Goal: Check status: Check status

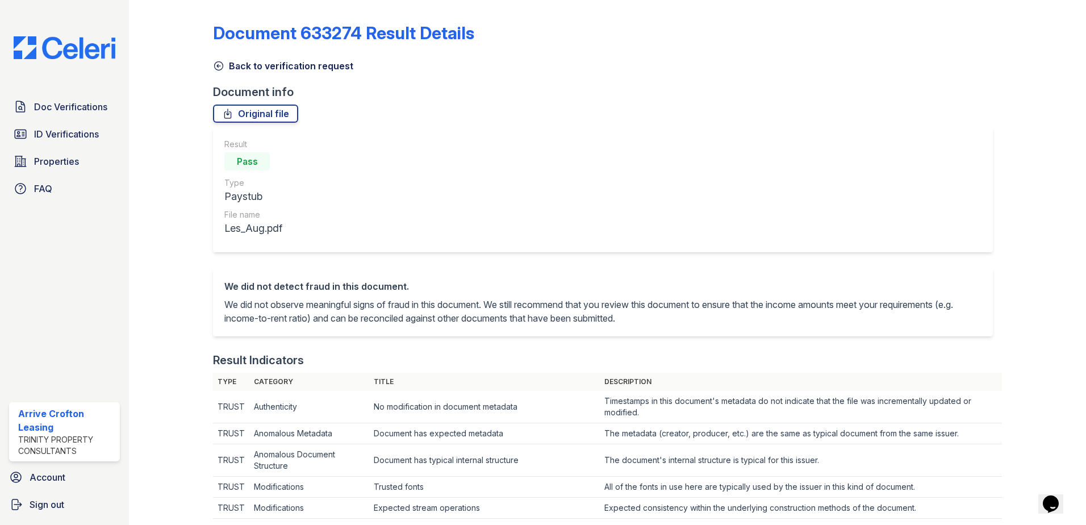
click at [219, 69] on icon at bounding box center [218, 65] width 11 height 11
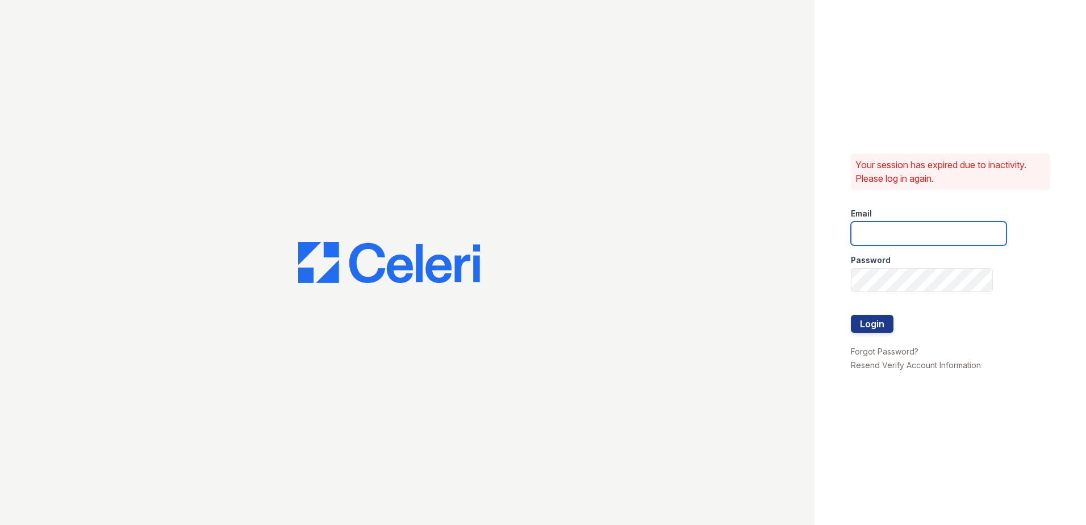
click at [873, 228] on input "email" at bounding box center [929, 234] width 156 height 24
type input "arrivecrofton@trinity-pm.com"
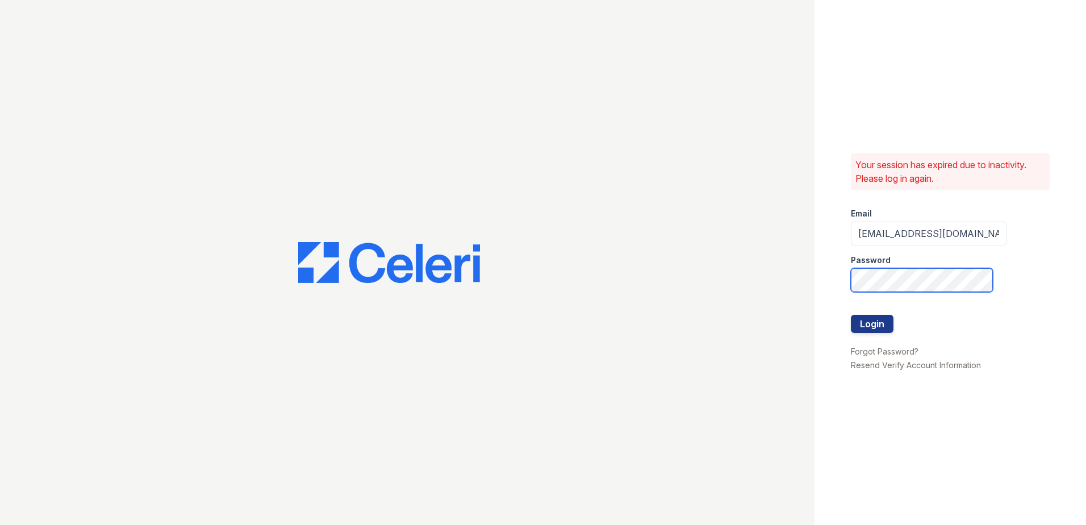
click at [851, 315] on button "Login" at bounding box center [872, 324] width 43 height 18
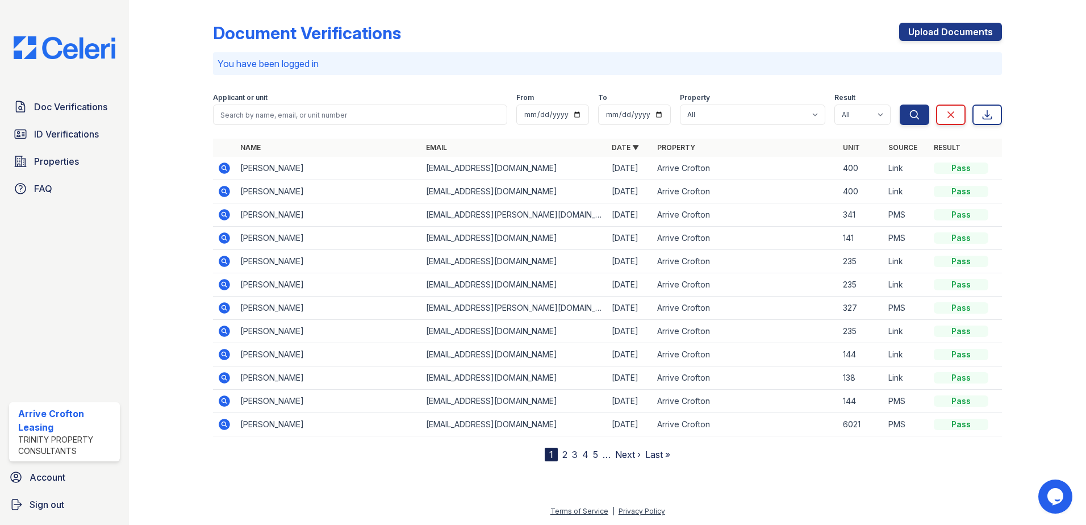
click at [226, 262] on icon at bounding box center [225, 262] width 14 height 14
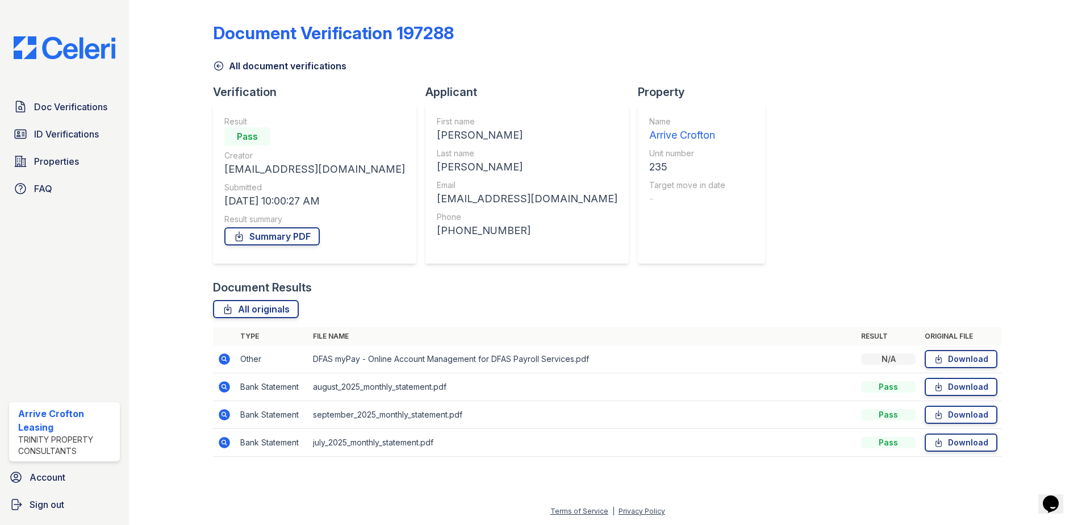
click at [218, 64] on icon at bounding box center [218, 65] width 11 height 11
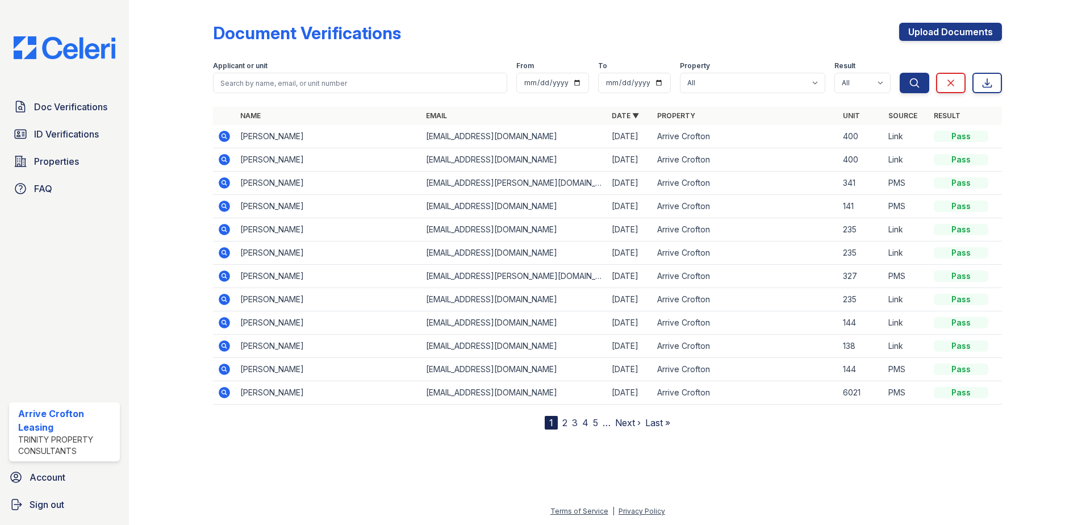
click at [223, 252] on icon at bounding box center [223, 252] width 3 height 3
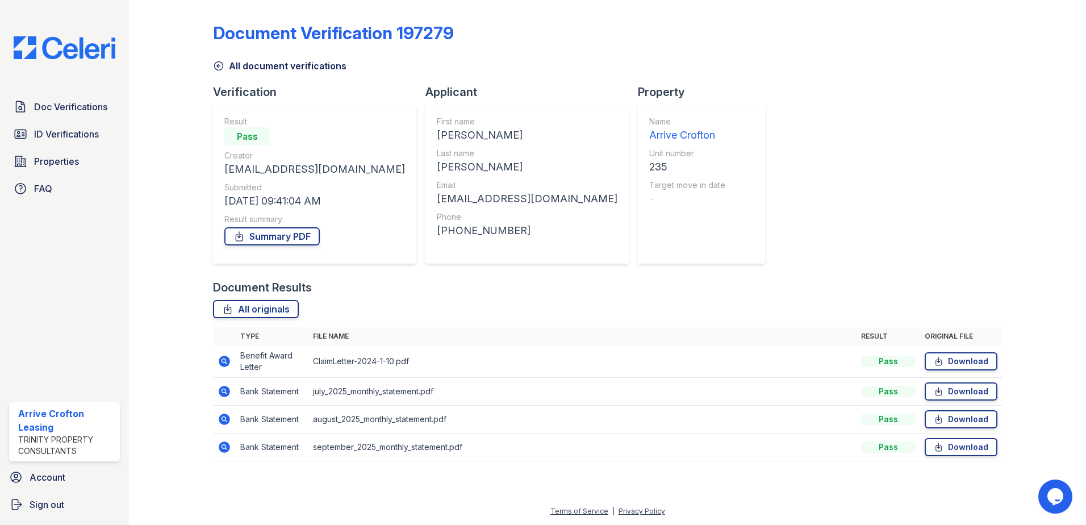
click at [223, 362] on icon at bounding box center [225, 361] width 14 height 14
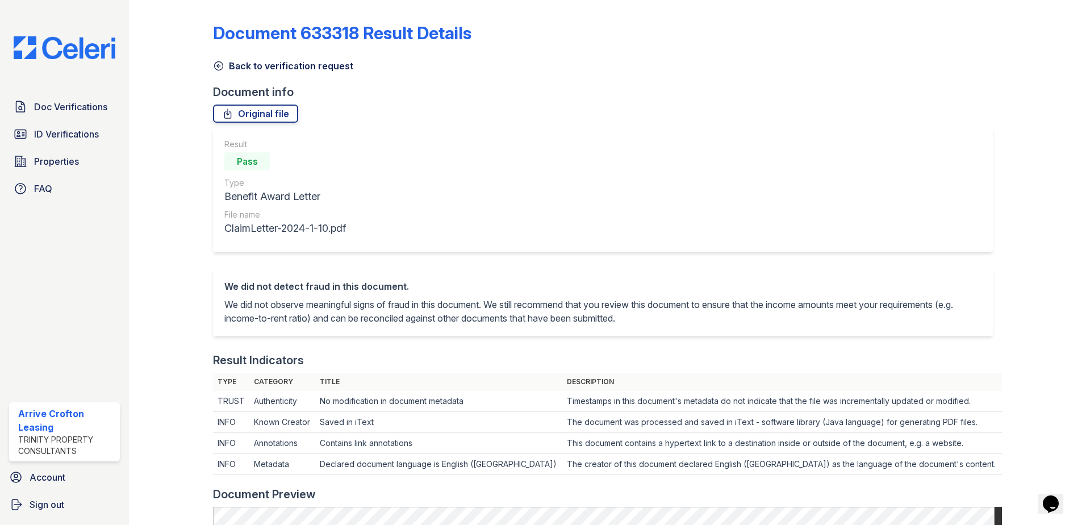
click at [215, 64] on icon at bounding box center [218, 65] width 11 height 11
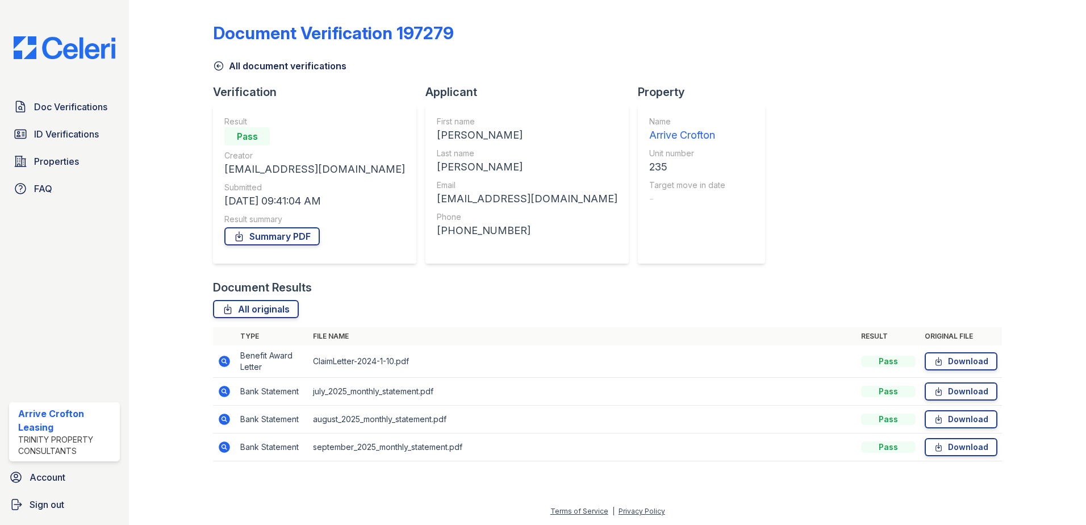
click at [219, 67] on icon at bounding box center [218, 65] width 11 height 11
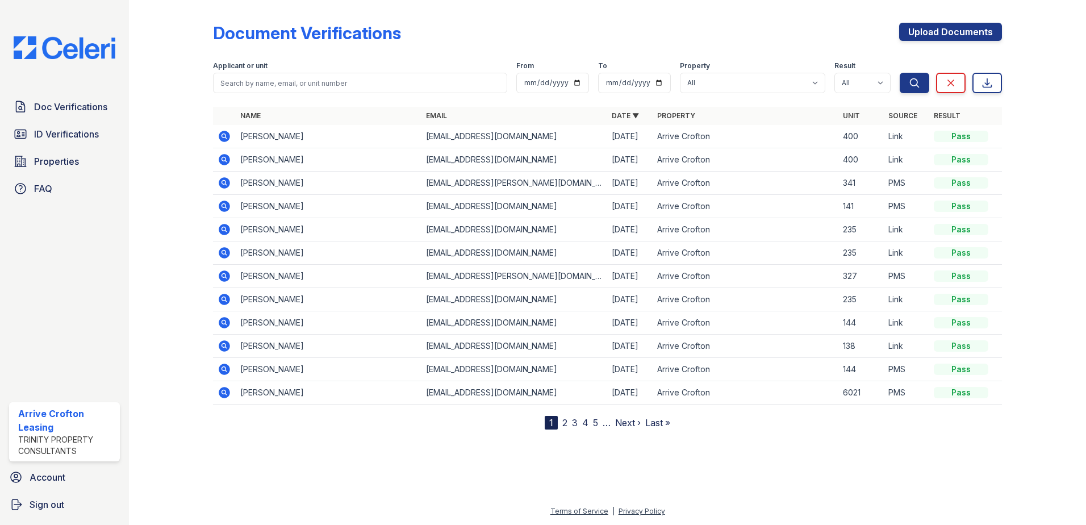
click at [224, 299] on icon at bounding box center [223, 298] width 3 height 3
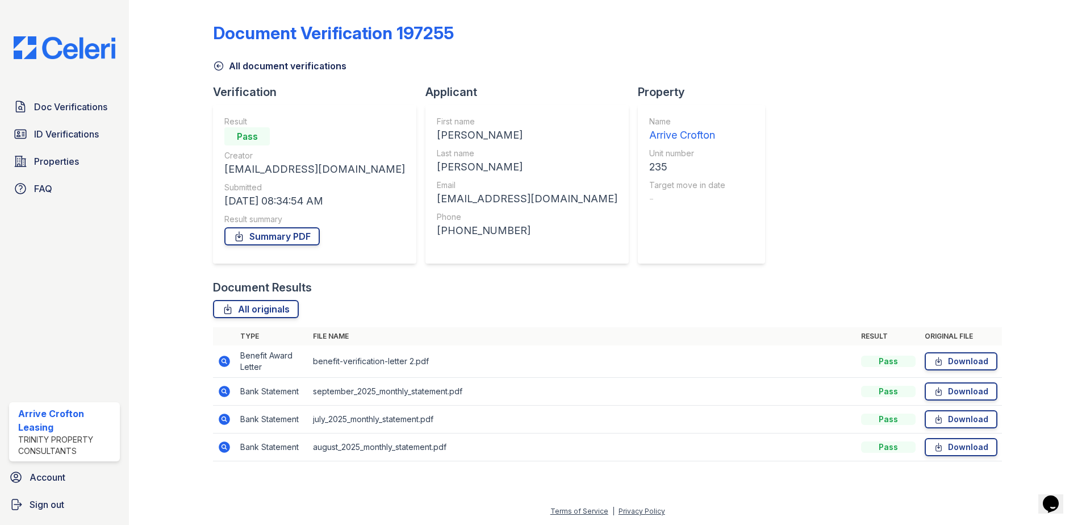
click at [224, 361] on icon at bounding box center [223, 360] width 3 height 3
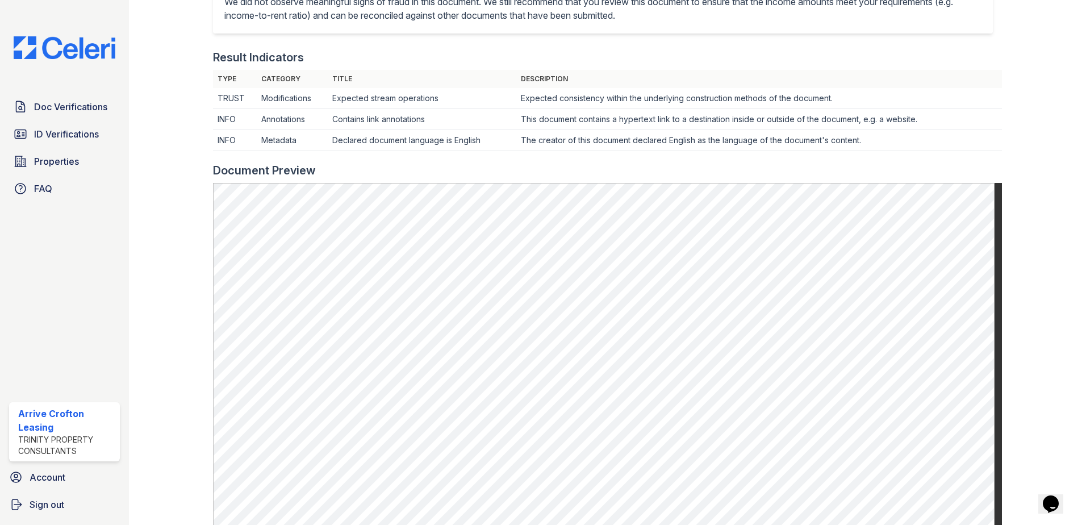
scroll to position [524, 0]
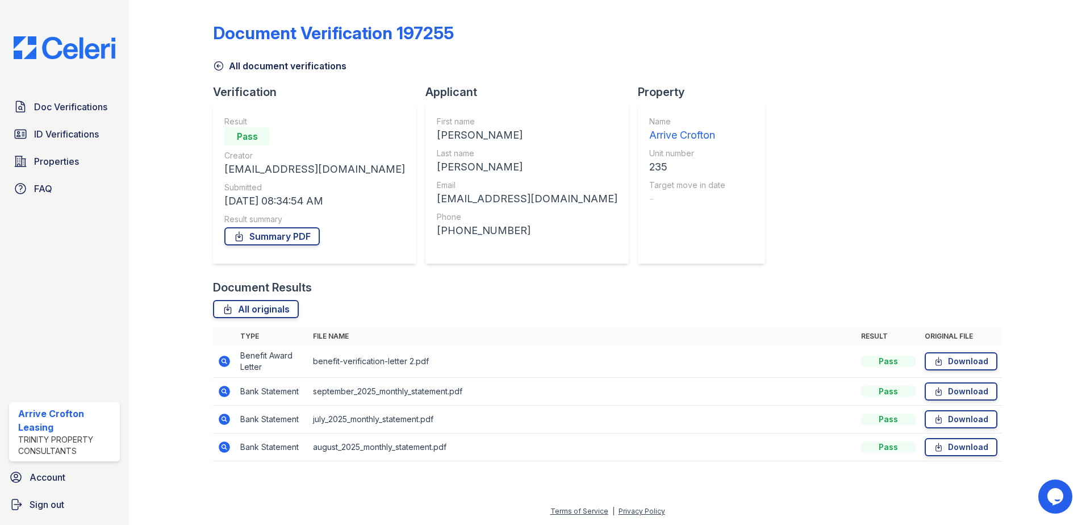
click at [222, 63] on icon at bounding box center [218, 65] width 11 height 11
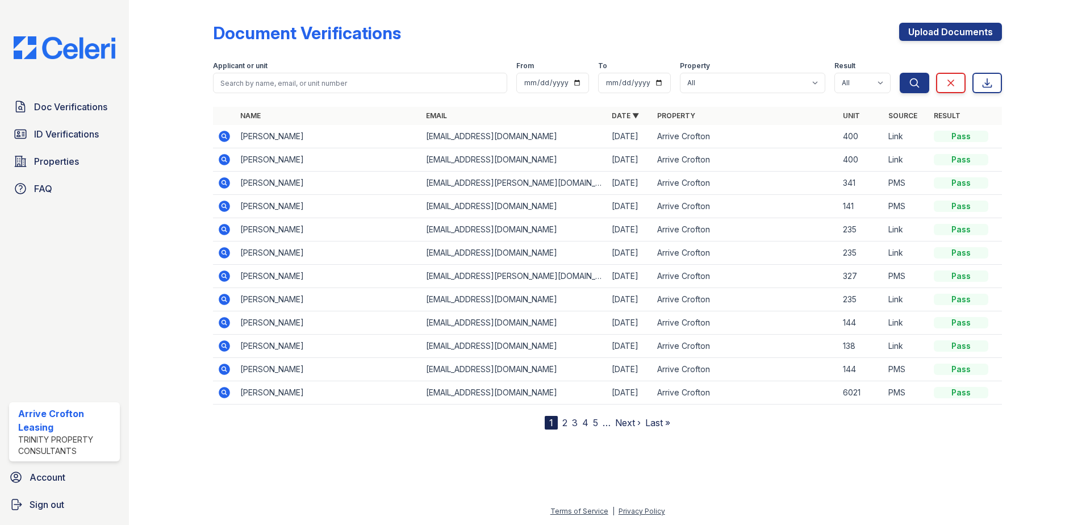
click at [223, 232] on icon at bounding box center [224, 229] width 11 height 11
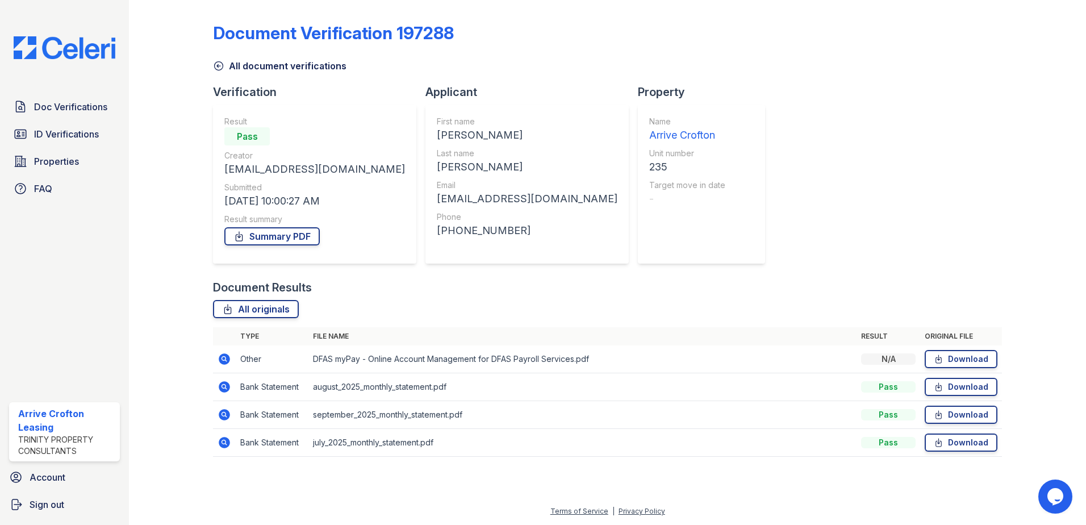
click at [219, 72] on link "All document verifications" at bounding box center [279, 66] width 133 height 14
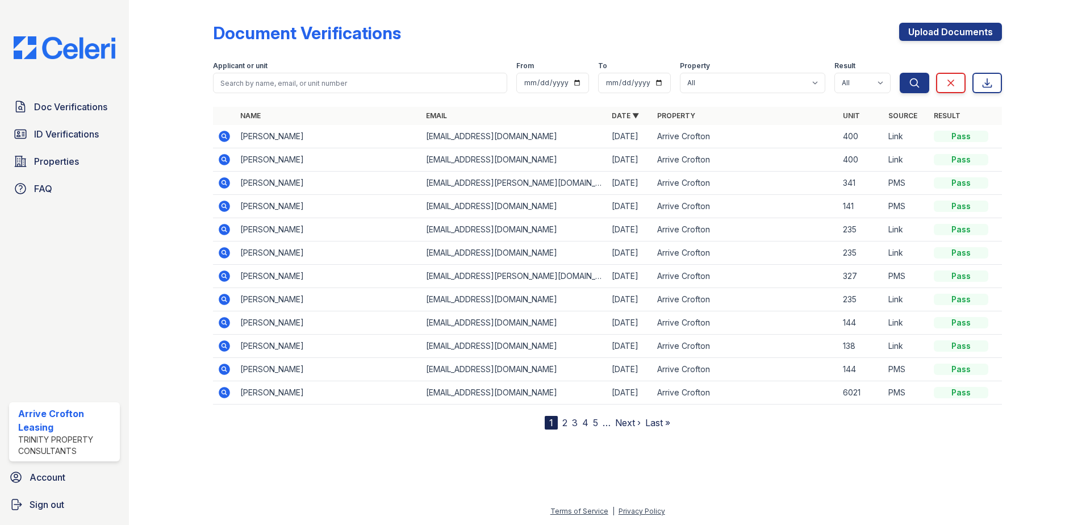
click at [221, 258] on icon at bounding box center [225, 253] width 14 height 14
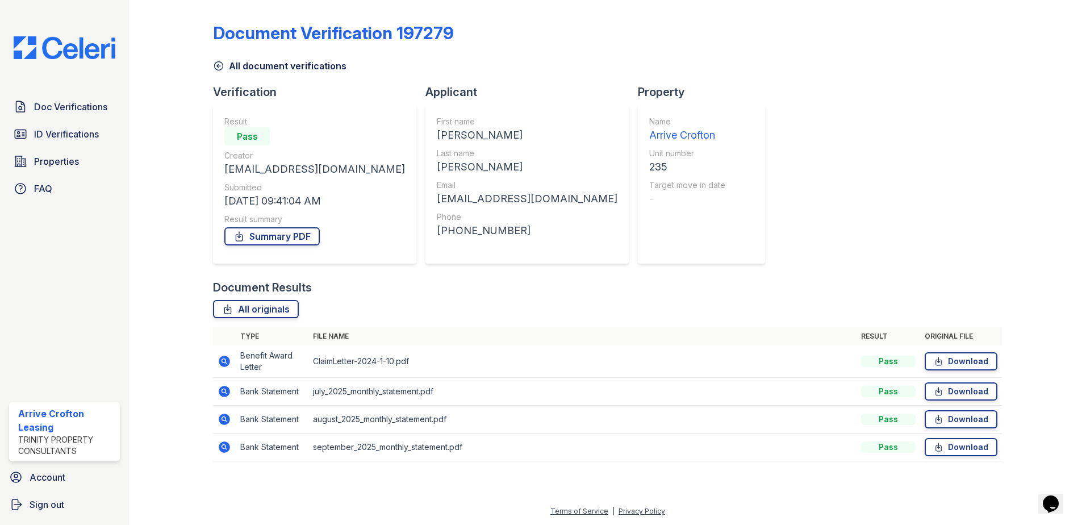
click at [228, 359] on icon at bounding box center [224, 361] width 11 height 11
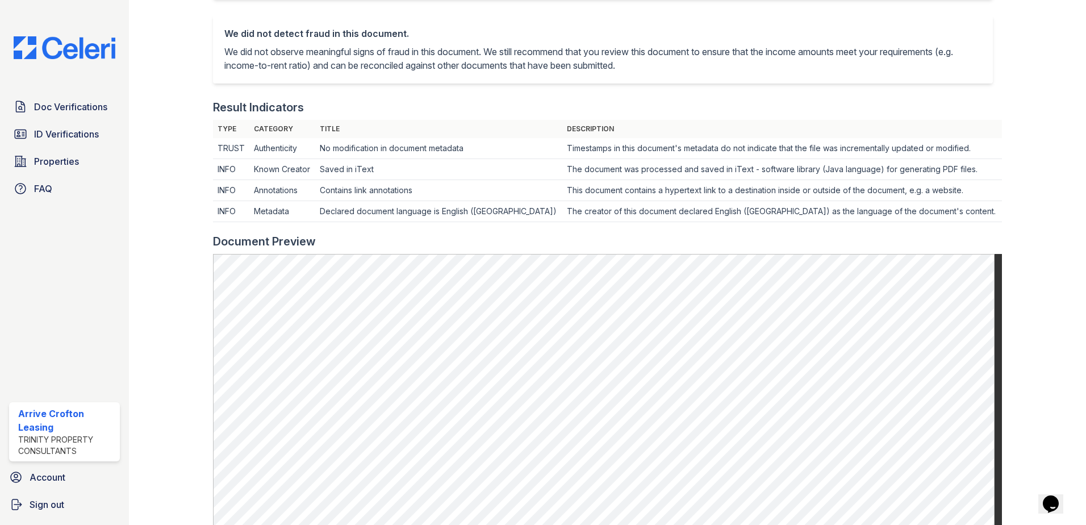
scroll to position [303, 0]
